Goal: Register for event/course

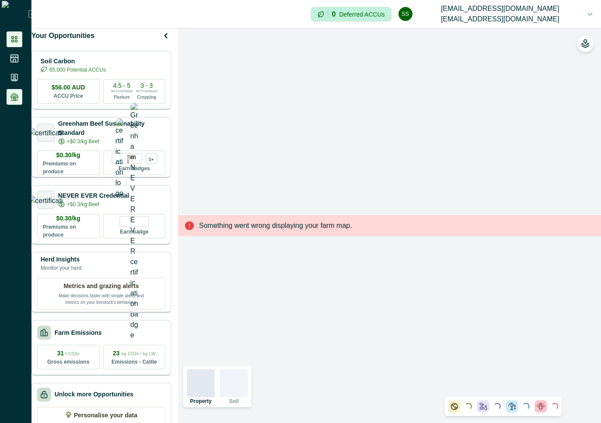
click at [14, 98] on icon at bounding box center [14, 97] width 9 height 9
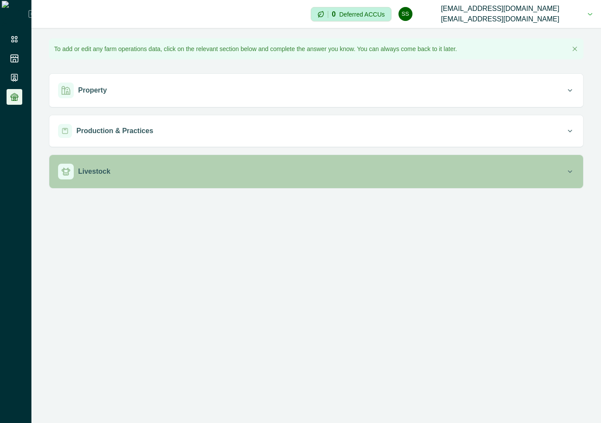
click at [202, 175] on div "Livestock" at bounding box center [312, 172] width 508 height 16
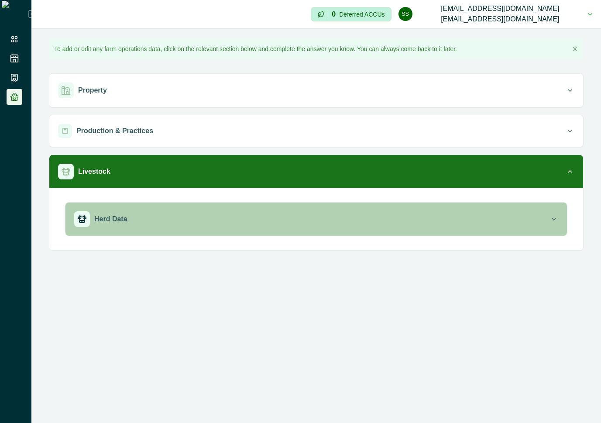
click at [200, 213] on div "Herd Data" at bounding box center [311, 219] width 475 height 16
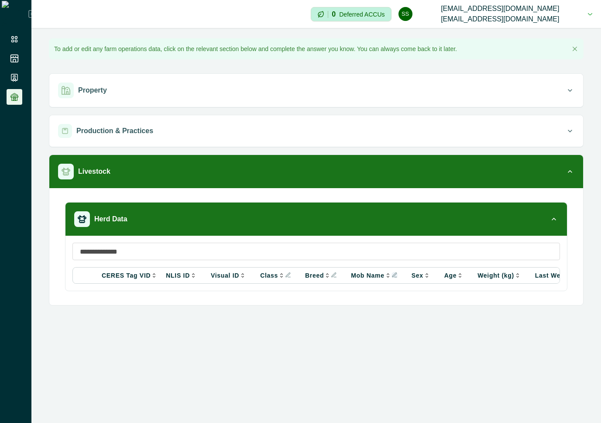
click at [392, 274] on icon "Info" at bounding box center [395, 275] width 6 height 6
click at [386, 255] on input at bounding box center [316, 251] width 488 height 17
click at [331, 272] on icon "Info" at bounding box center [334, 275] width 6 height 6
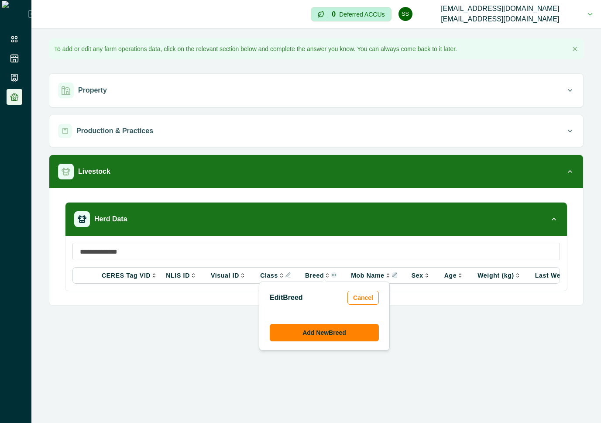
click at [230, 319] on div "**********" at bounding box center [316, 211] width 570 height 423
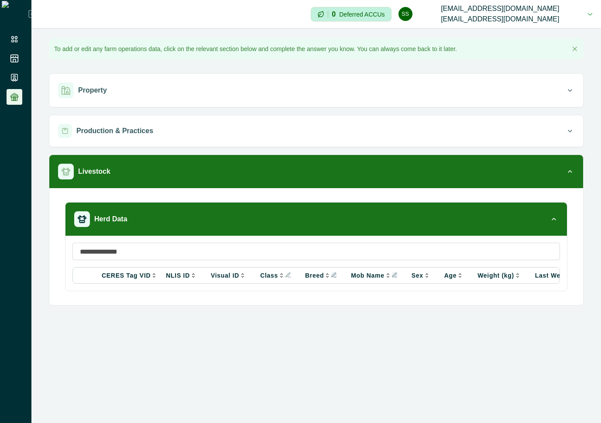
drag, startPoint x: 246, startPoint y: 286, endPoint x: 362, endPoint y: 293, distance: 115.5
click at [362, 291] on div "CERES Tag VID NLIS ID Visual ID Class Breed Mob Name Sex Age Weight (kg) Last W…" at bounding box center [316, 263] width 502 height 55
click at [10, 35] on icon at bounding box center [14, 39] width 9 height 9
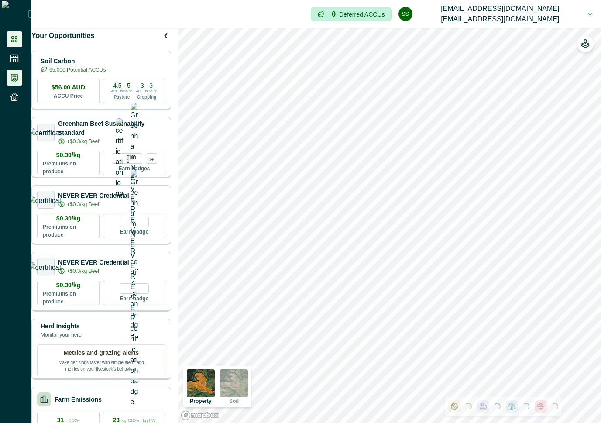
click at [13, 85] on li at bounding box center [15, 78] width 16 height 16
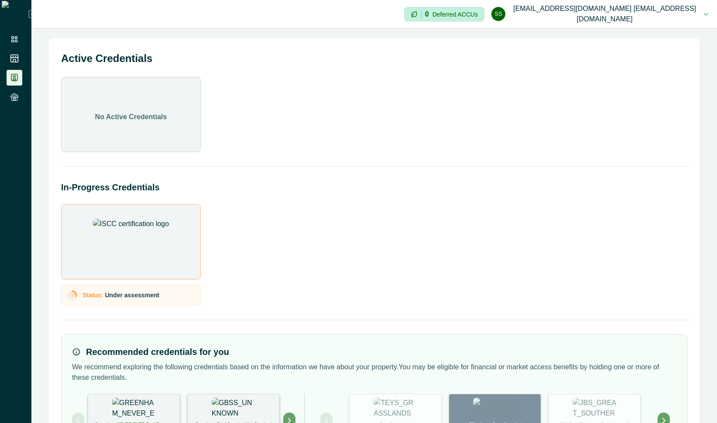
scroll to position [58, 0]
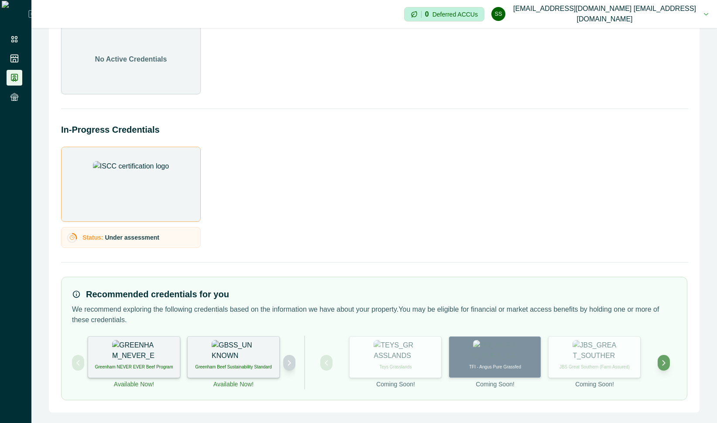
click at [289, 360] on icon "Next project" at bounding box center [289, 363] width 6 height 6
click at [11, 35] on icon at bounding box center [14, 39] width 9 height 9
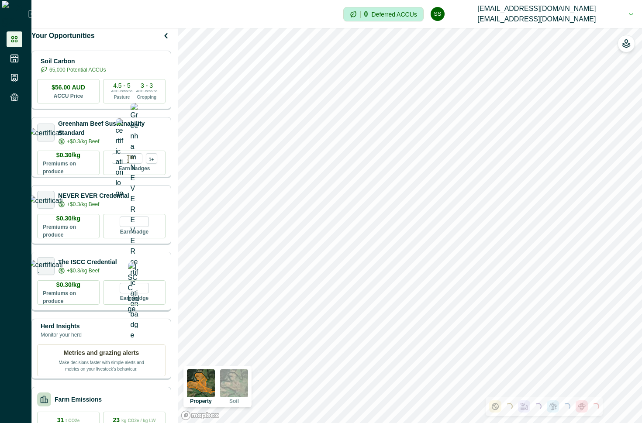
click at [92, 266] on p "The ISCC Credential" at bounding box center [87, 262] width 59 height 9
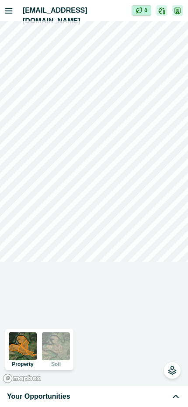
click at [118, 398] on div "Your Opportunities" at bounding box center [94, 396] width 174 height 10
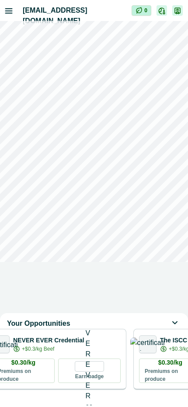
scroll to position [0, 329]
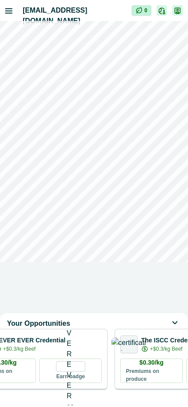
click at [155, 353] on div "+$0.3/kg Beef" at bounding box center [170, 349] width 59 height 8
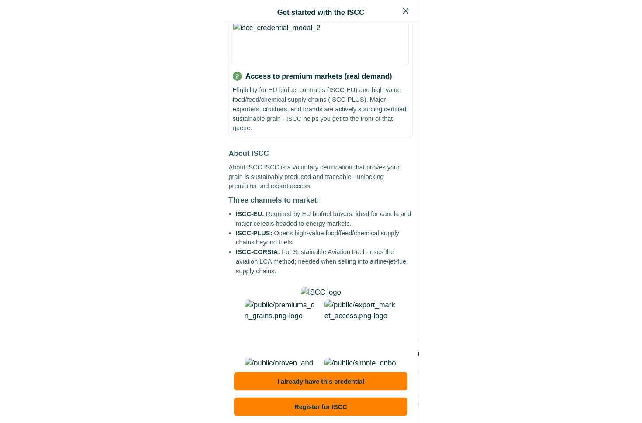
scroll to position [362, 0]
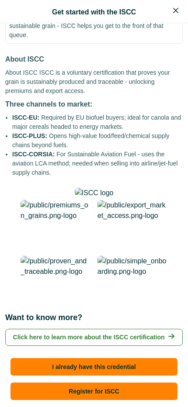
click at [102, 392] on button "Register for ISCC" at bounding box center [93, 390] width 167 height 17
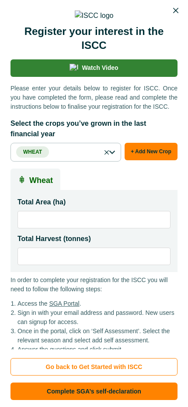
click at [176, 10] on icon "Close" at bounding box center [175, 10] width 5 height 5
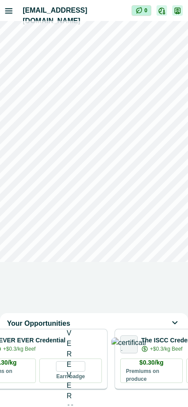
click at [6, 13] on div "Your Opportunities Soil Carbon 65,000 Potential ACCUs $56.00 AUD ACCU Price 4.5…" at bounding box center [94, 203] width 188 height 407
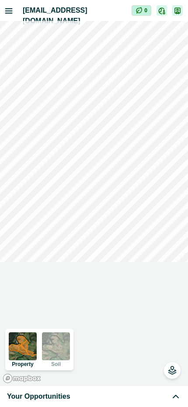
click at [8, 10] on icon "button" at bounding box center [9, 11] width 7 height 4
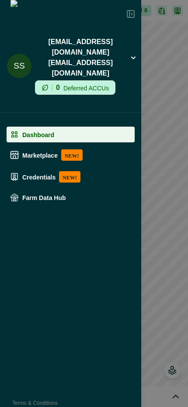
click at [41, 173] on p "Credentials" at bounding box center [38, 176] width 33 height 7
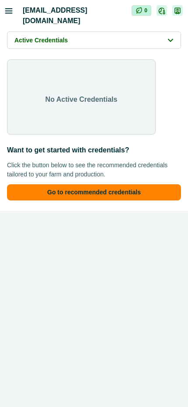
click at [48, 194] on button "Go to recommended credentials" at bounding box center [94, 192] width 174 height 16
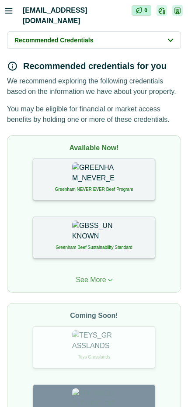
click at [95, 280] on p "See More" at bounding box center [91, 280] width 30 height 10
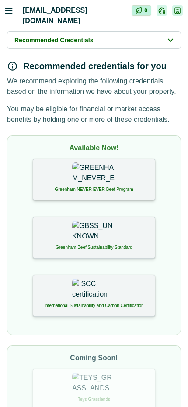
click at [95, 289] on img at bounding box center [94, 290] width 44 height 22
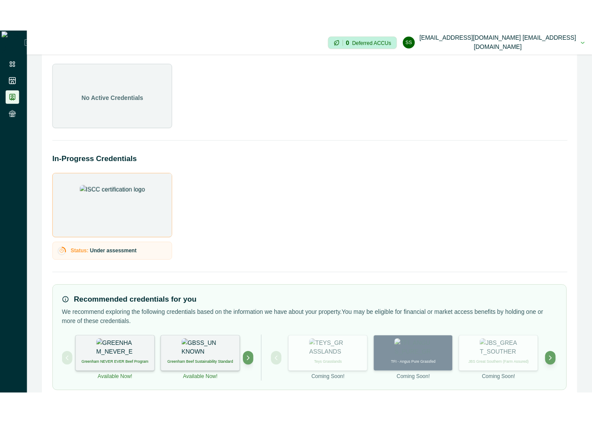
scroll to position [58, 0]
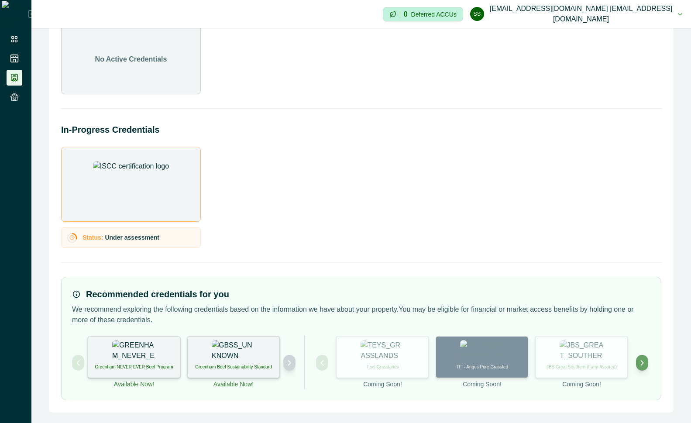
click at [286, 363] on button "Next project" at bounding box center [289, 363] width 12 height 16
click at [230, 361] on img at bounding box center [234, 351] width 44 height 22
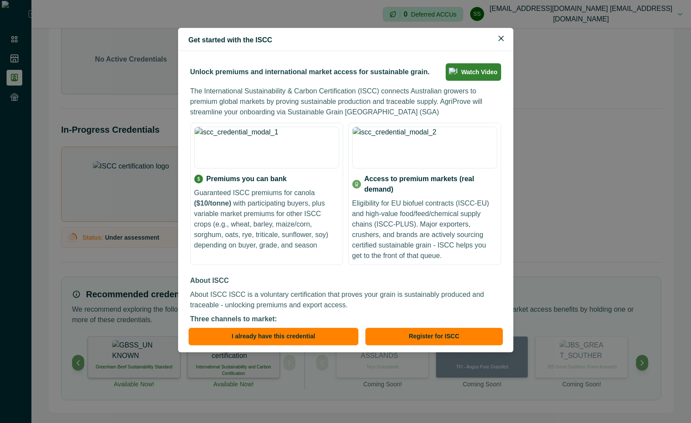
click at [641, 233] on div "Get started with the ISCC Unlock premiums and international market access for s…" at bounding box center [345, 211] width 691 height 423
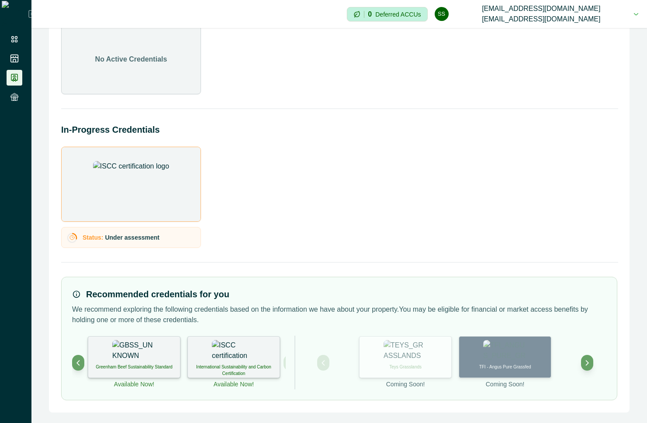
click at [266, 359] on div "International Sustainability and Carbon Certification" at bounding box center [233, 357] width 93 height 42
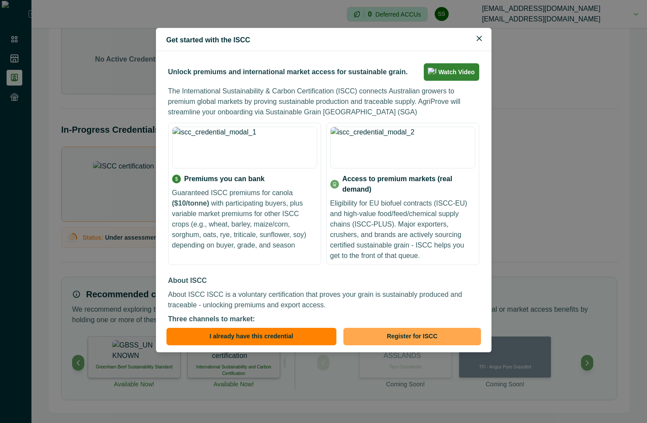
click at [431, 338] on button "Register for ISCC" at bounding box center [411, 336] width 137 height 17
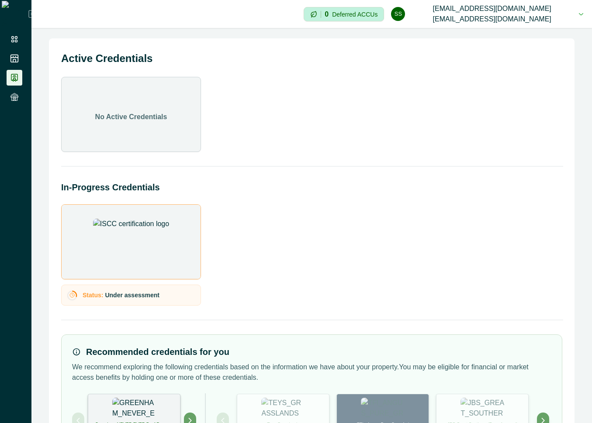
scroll to position [58, 0]
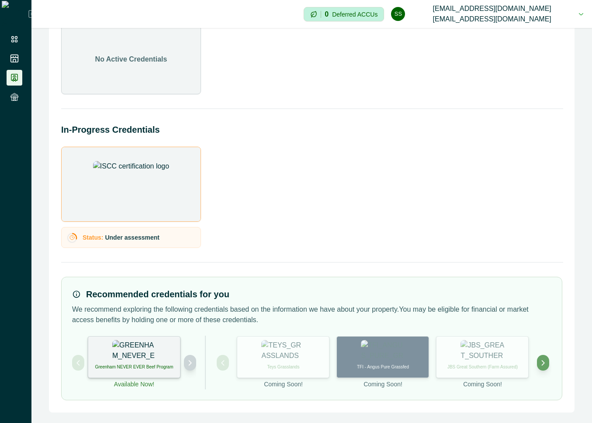
click at [190, 364] on icon "Next project" at bounding box center [190, 363] width 6 height 6
click at [159, 365] on p "International Sustainability and Carbon Certification" at bounding box center [133, 370] width 81 height 13
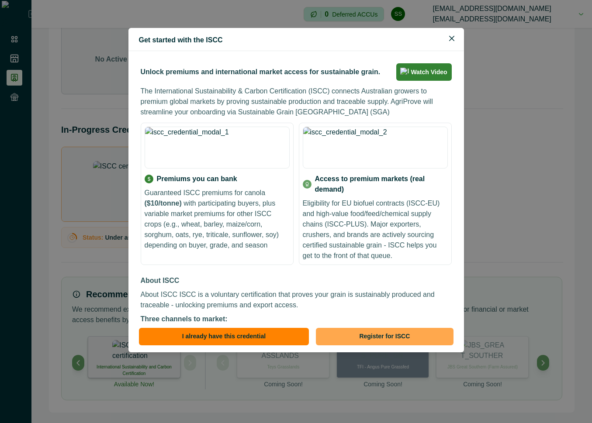
click at [366, 343] on button "Register for ISCC" at bounding box center [384, 336] width 137 height 17
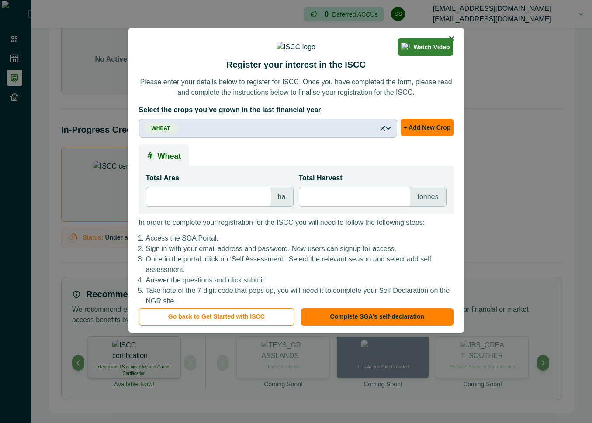
click at [347, 138] on button "Wheat" at bounding box center [268, 128] width 258 height 19
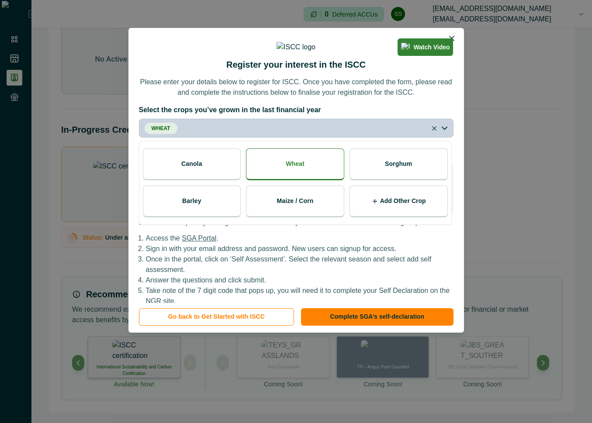
click at [213, 180] on div "Canola" at bounding box center [192, 164] width 98 height 32
click at [385, 98] on p "Please enter your details below to register for ISCC. Once you have completed t…" at bounding box center [296, 87] width 314 height 21
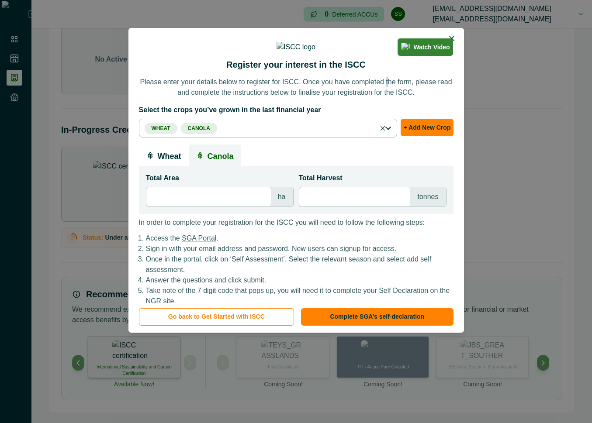
click at [211, 162] on p "Canola" at bounding box center [220, 155] width 26 height 14
click at [205, 207] on input "*" at bounding box center [208, 196] width 124 height 19
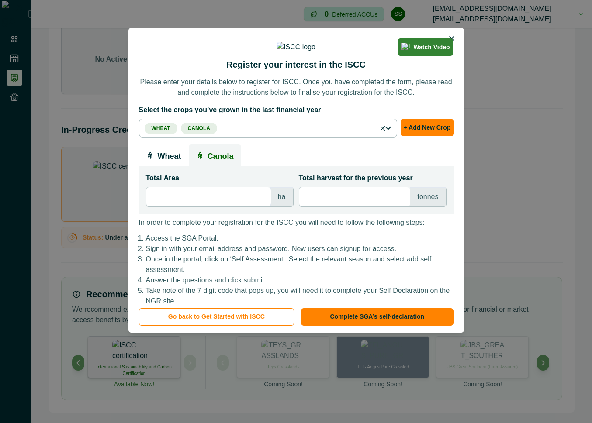
click at [323, 207] on input "*" at bounding box center [354, 196] width 111 height 19
drag, startPoint x: 160, startPoint y: 232, endPoint x: 181, endPoint y: 232, distance: 21.0
click at [181, 207] on input "****" at bounding box center [208, 196] width 124 height 19
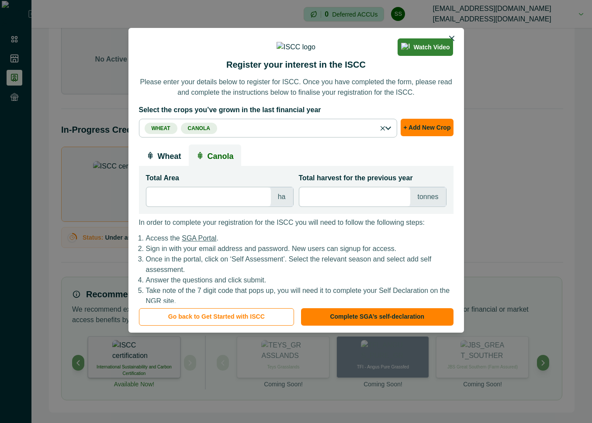
type input "**"
click at [317, 207] on input "*" at bounding box center [354, 196] width 111 height 19
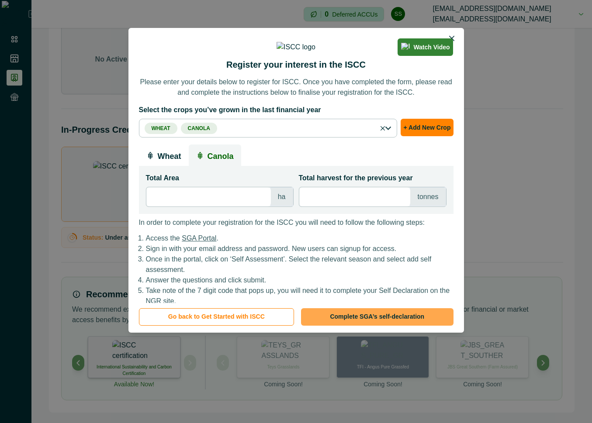
type input "*"
click at [350, 321] on button "Complete SGA’s self-declaration" at bounding box center [377, 316] width 152 height 17
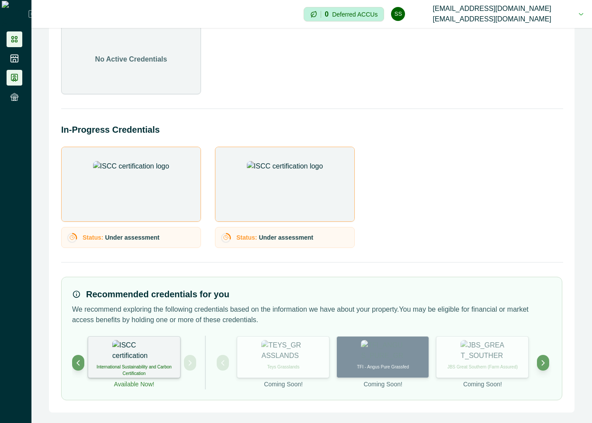
click at [16, 35] on icon at bounding box center [14, 39] width 9 height 9
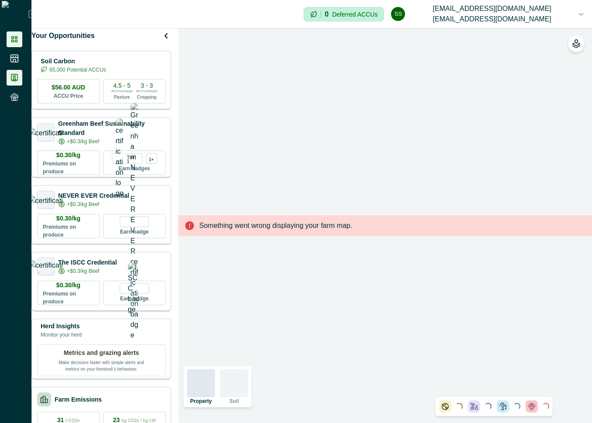
click at [9, 71] on li at bounding box center [15, 78] width 16 height 16
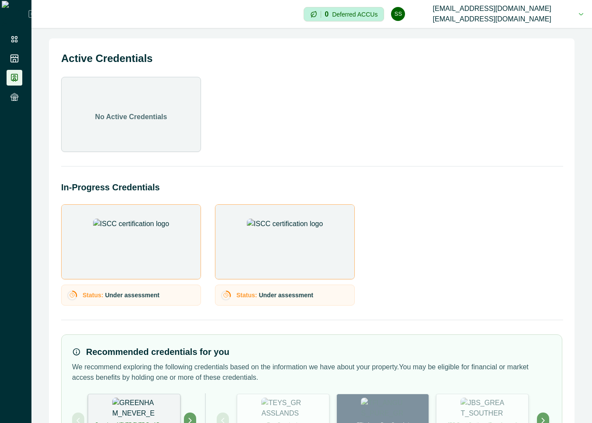
scroll to position [58, 0]
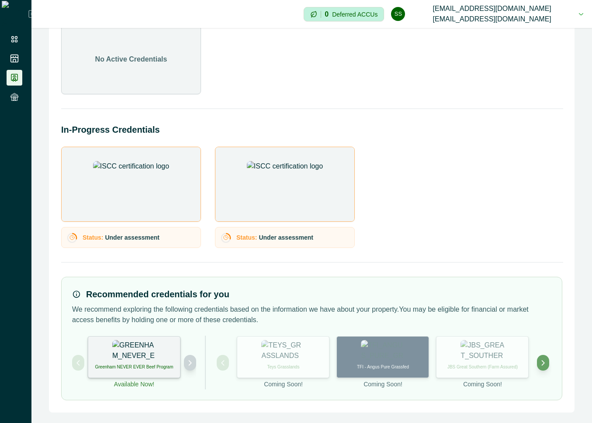
click at [190, 362] on icon "Next project" at bounding box center [190, 363] width 6 height 6
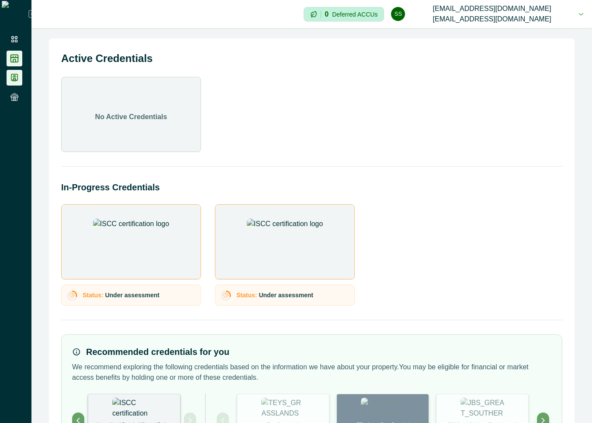
click at [7, 53] on li at bounding box center [15, 59] width 16 height 16
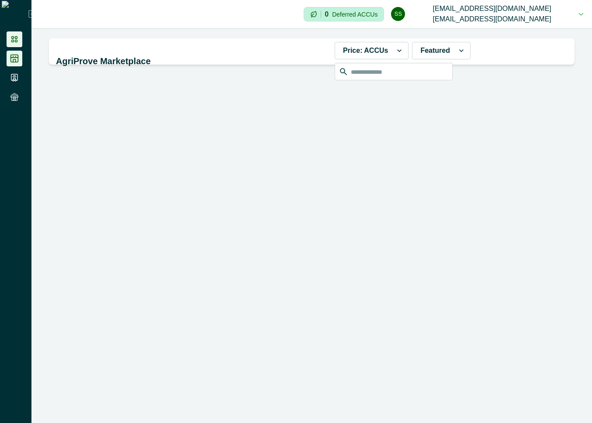
click at [10, 35] on icon at bounding box center [14, 39] width 9 height 9
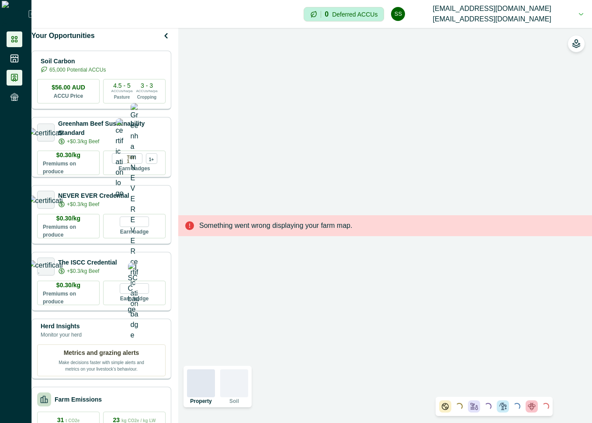
click at [10, 84] on li at bounding box center [15, 78] width 16 height 16
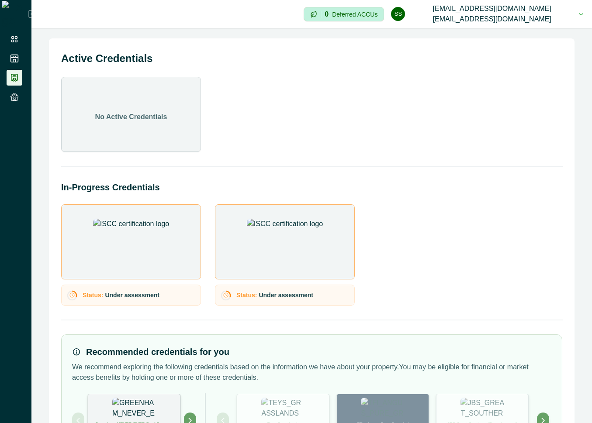
scroll to position [58, 0]
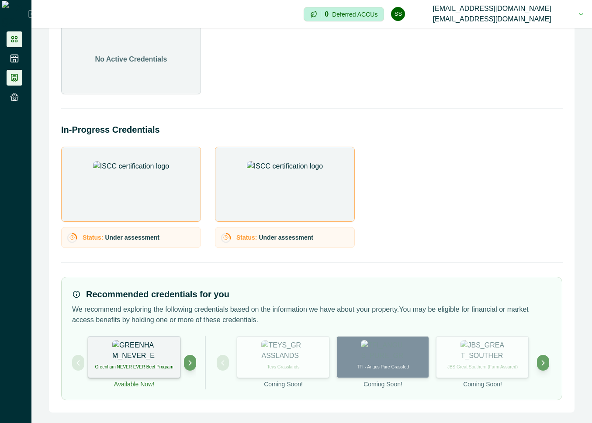
click at [18, 39] on icon at bounding box center [14, 39] width 9 height 9
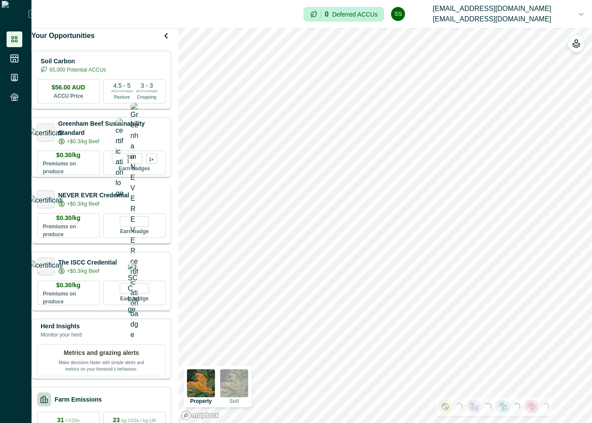
click at [137, 208] on div "NEVER EVER Credential +$0.3/kg Beef" at bounding box center [101, 199] width 128 height 18
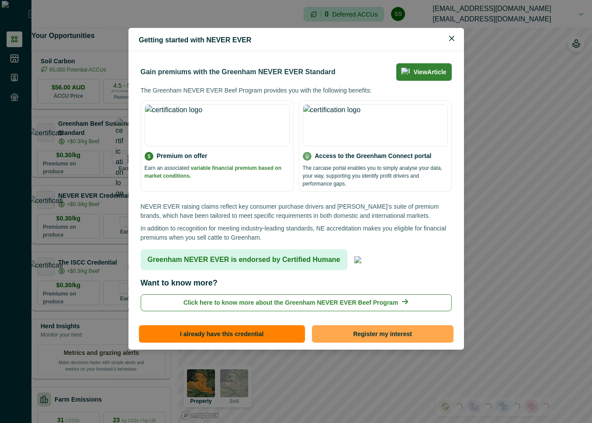
click at [348, 331] on button "Register my interest" at bounding box center [382, 333] width 141 height 17
select select "*******"
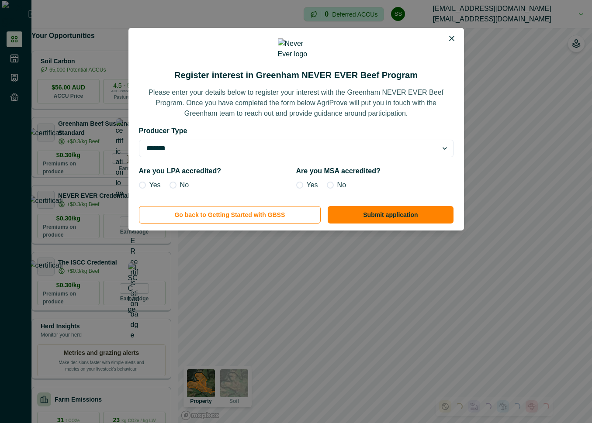
click at [171, 189] on span at bounding box center [172, 185] width 7 height 7
click at [332, 190] on label "No" at bounding box center [336, 185] width 19 height 10
click at [387, 224] on button "Submit application" at bounding box center [389, 214] width 125 height 17
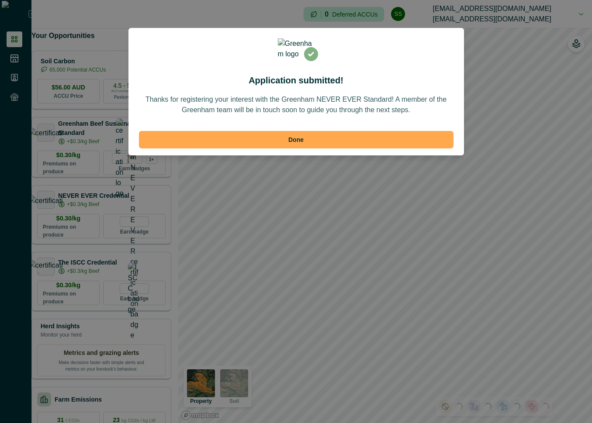
click at [251, 148] on button "Done" at bounding box center [296, 139] width 314 height 17
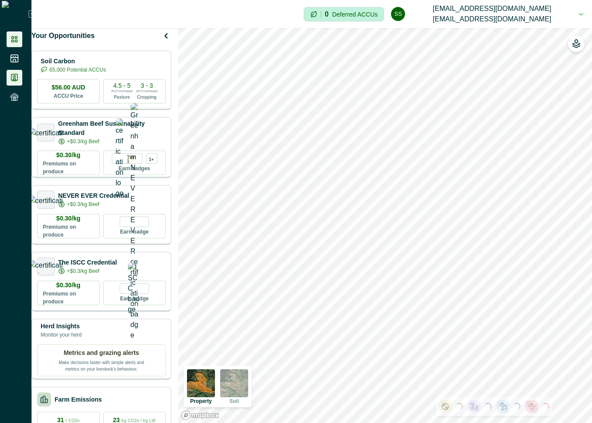
click at [14, 80] on icon at bounding box center [14, 77] width 6 height 7
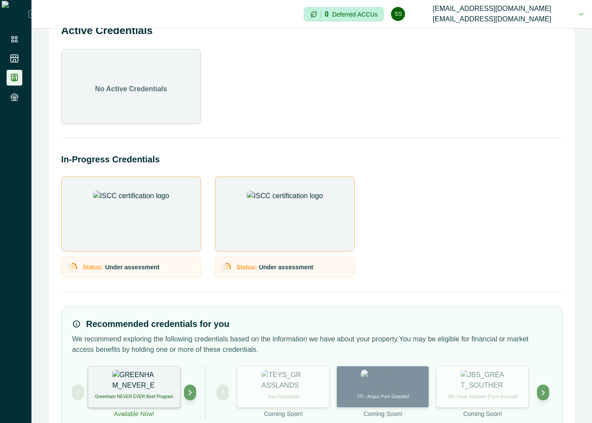
scroll to position [58, 0]
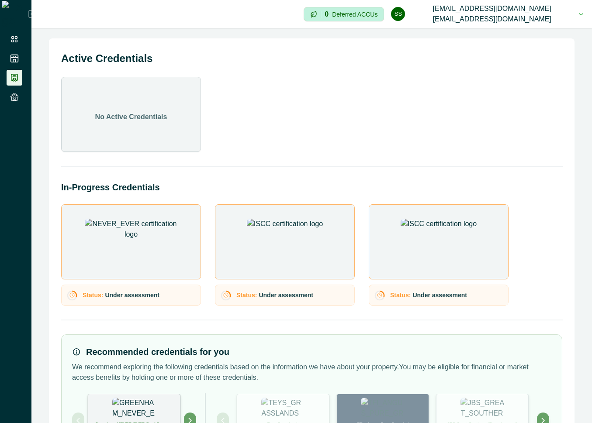
scroll to position [58, 0]
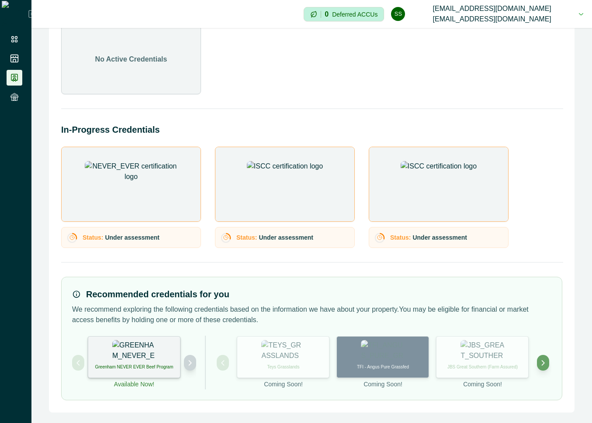
click at [185, 363] on button "Next project" at bounding box center [190, 363] width 12 height 16
